Goal: Download file/media

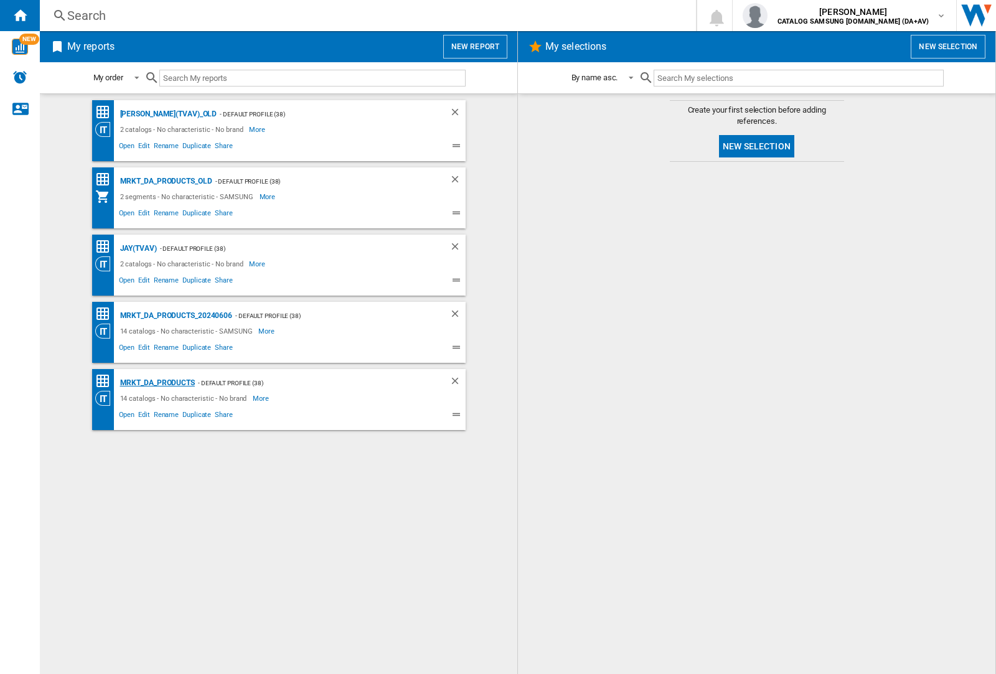
click at [157, 383] on div "MRKT_DA_PRODUCTS" at bounding box center [156, 383] width 78 height 16
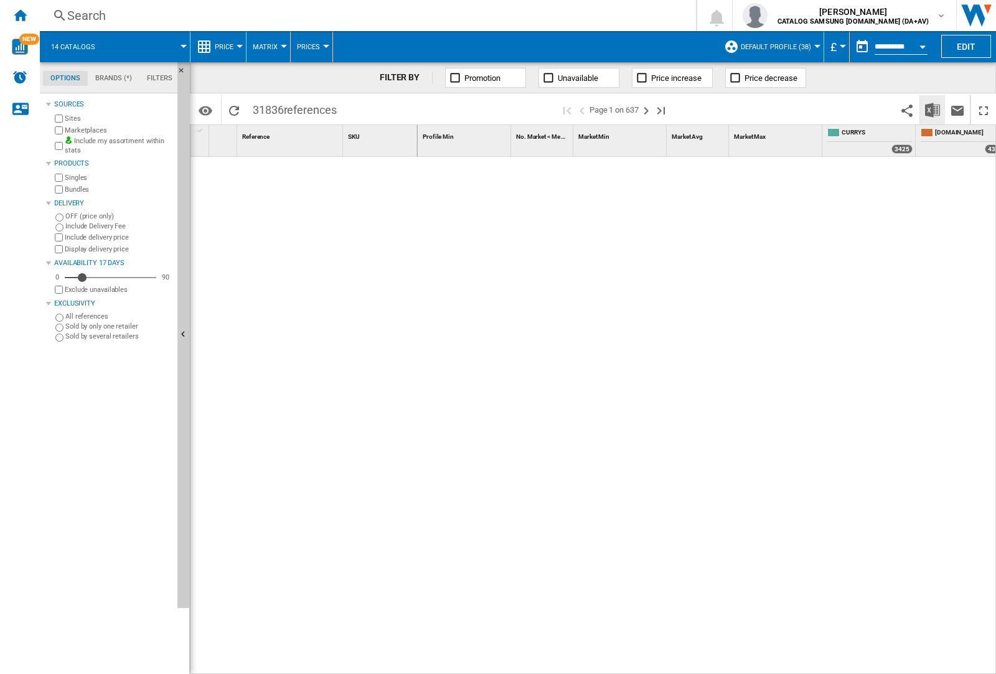
click at [932, 109] on img "Download in Excel" at bounding box center [932, 110] width 15 height 15
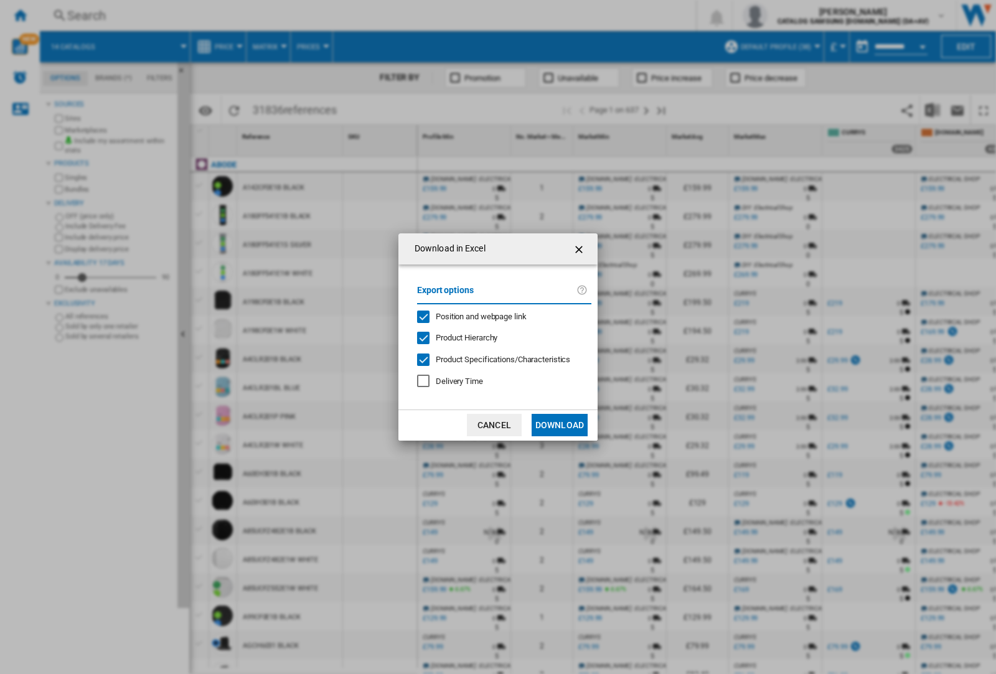
click at [473, 316] on span "Position and webpage link" at bounding box center [481, 316] width 91 height 9
click at [559, 425] on button "Download" at bounding box center [559, 425] width 56 height 22
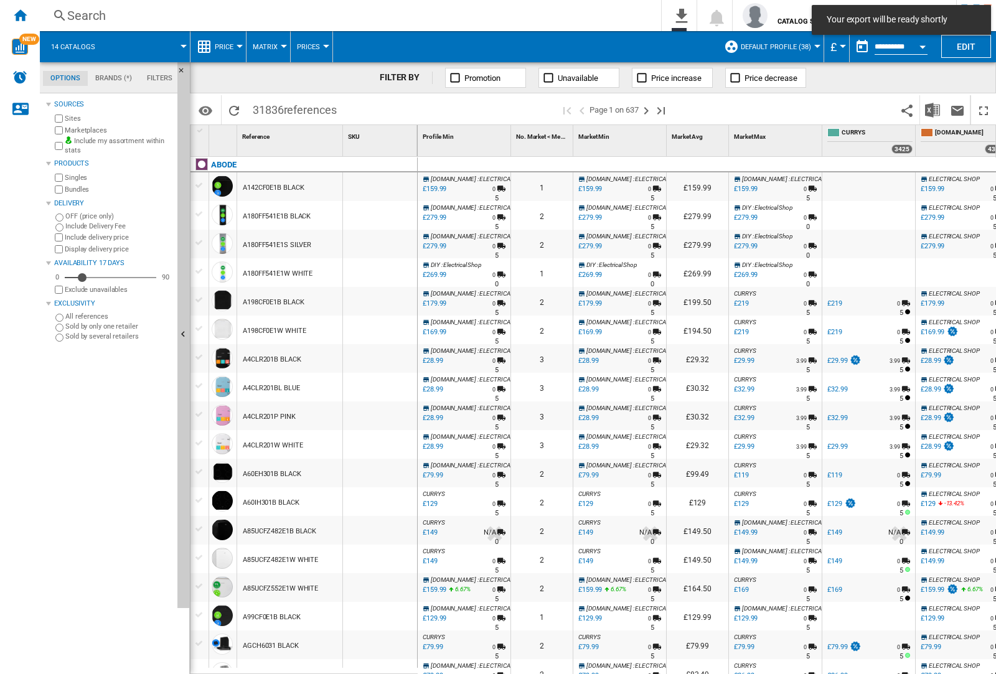
click at [388, 213] on div at bounding box center [380, 215] width 74 height 29
